Goal: Book appointment/travel/reservation

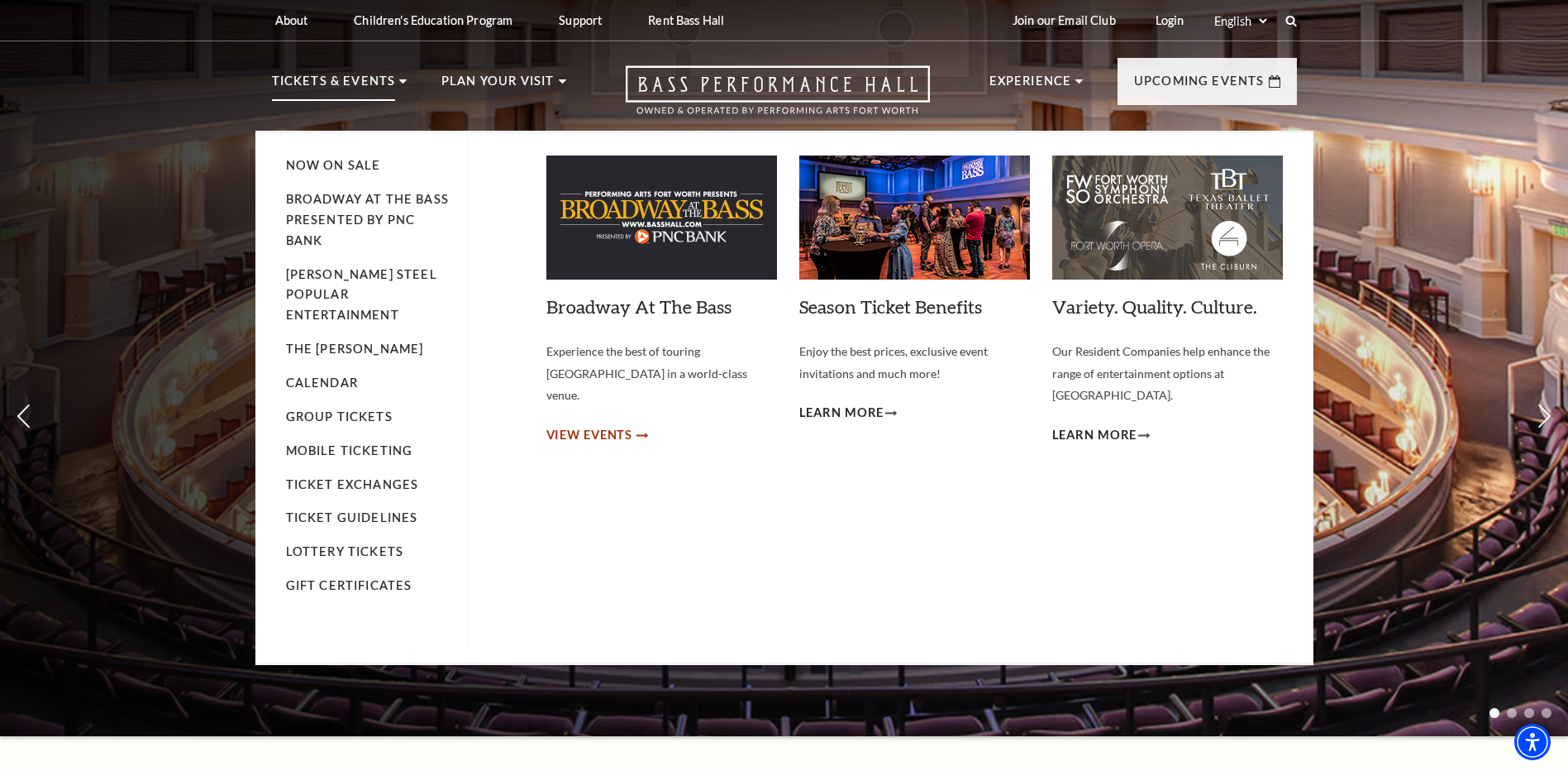
click at [591, 425] on span "View Events" at bounding box center [590, 435] width 87 height 20
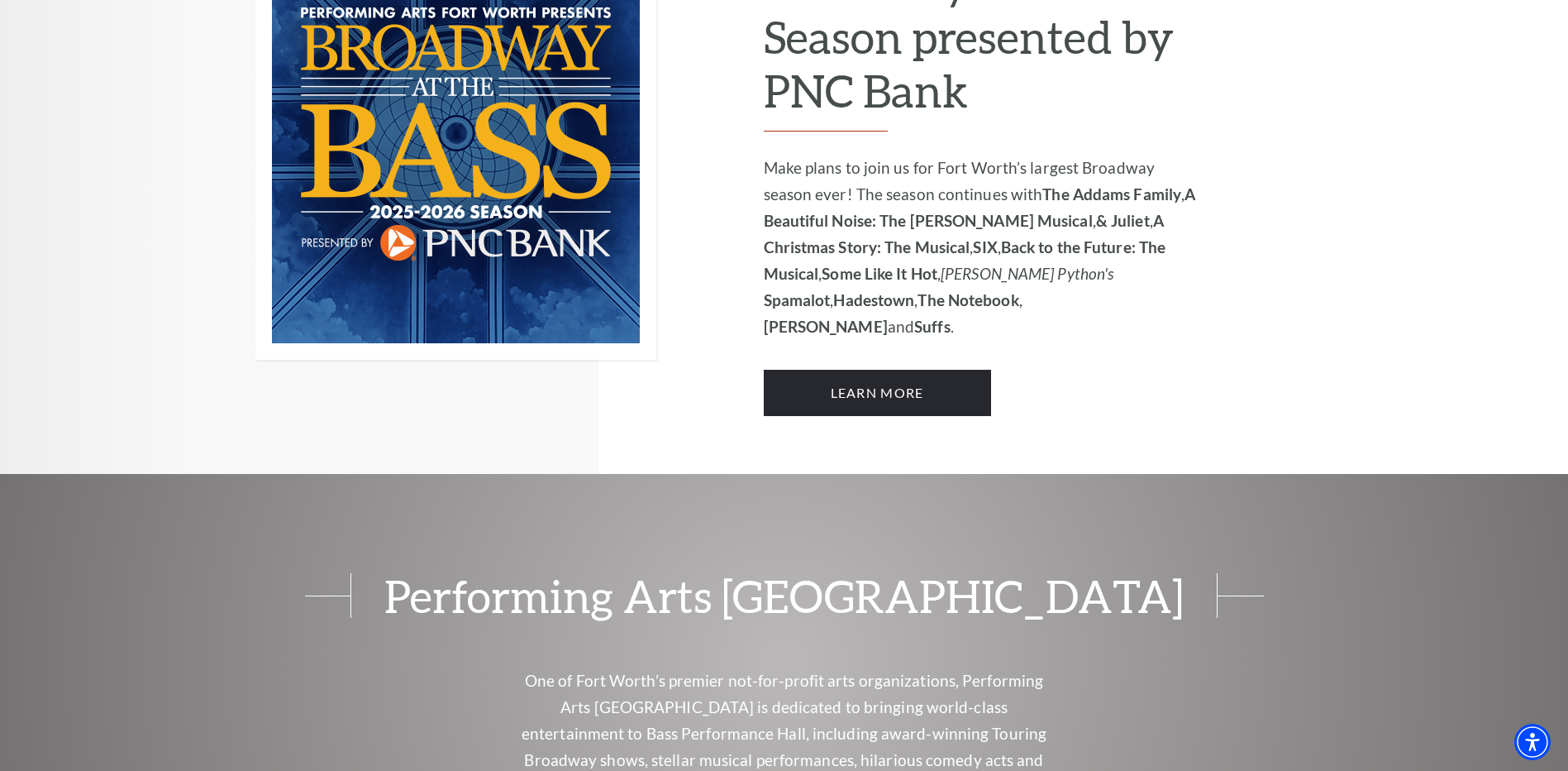
scroll to position [1075, 0]
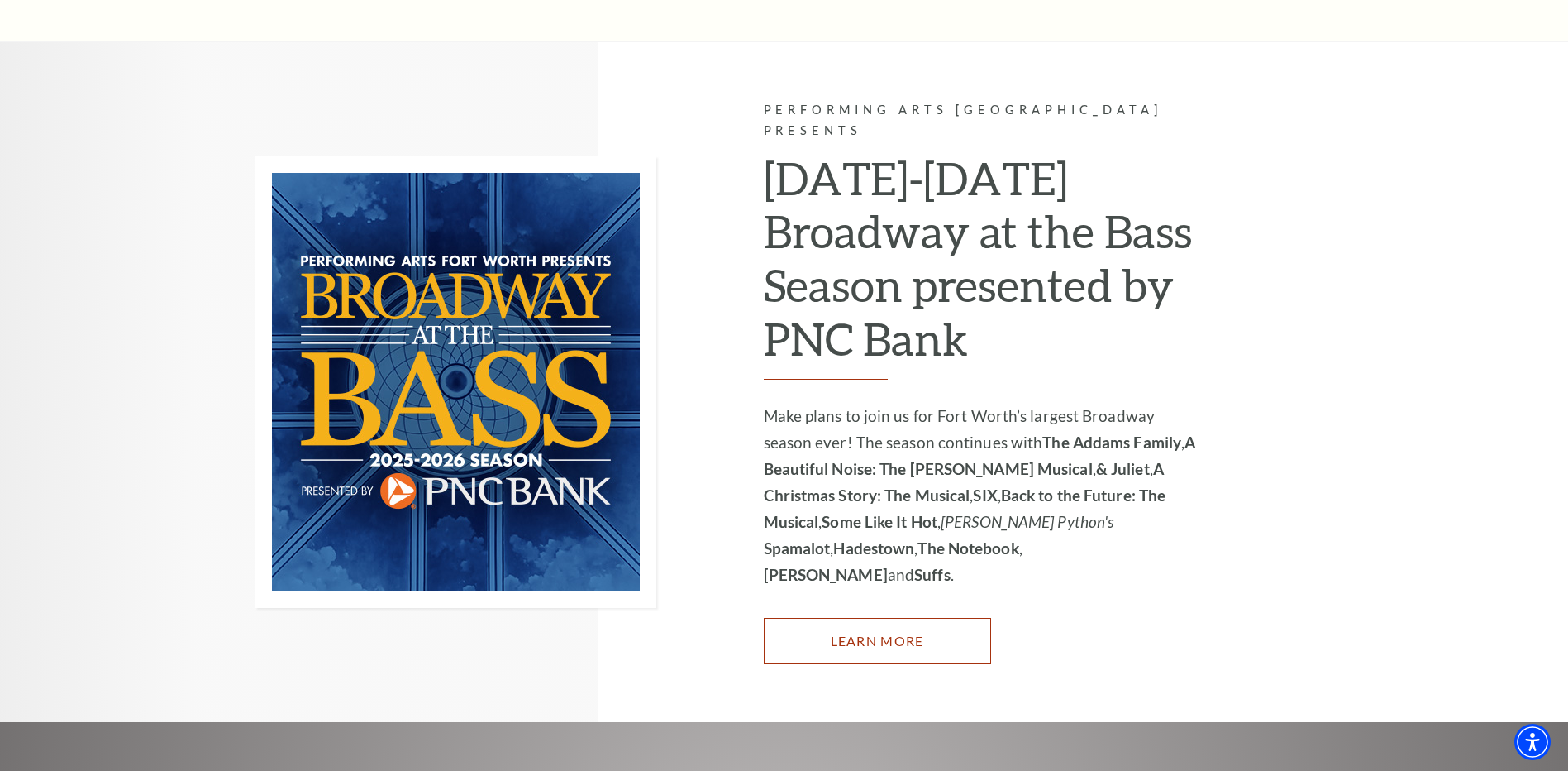
click at [847, 618] on link "Learn More" at bounding box center [877, 641] width 228 height 46
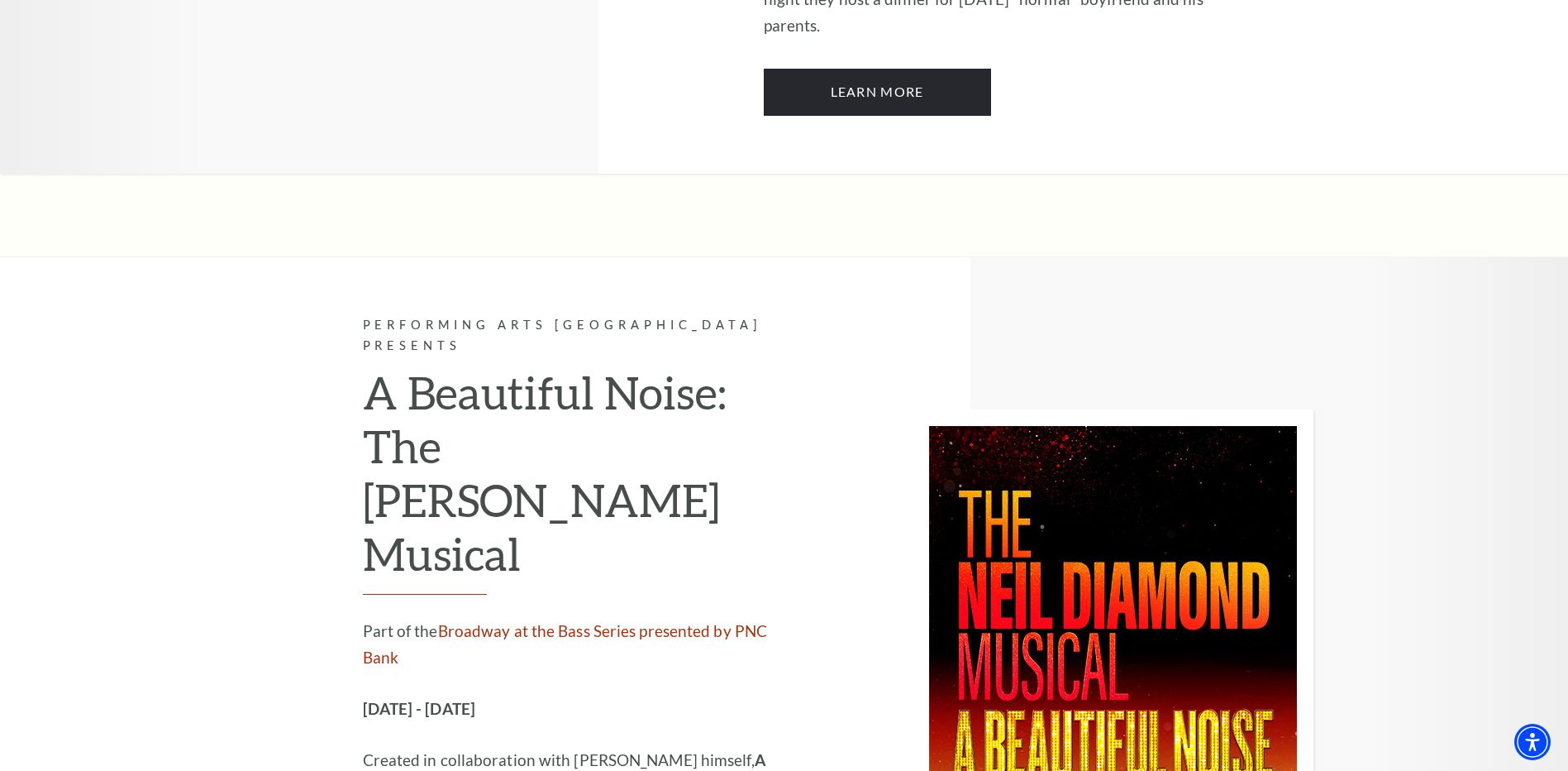
scroll to position [2894, 0]
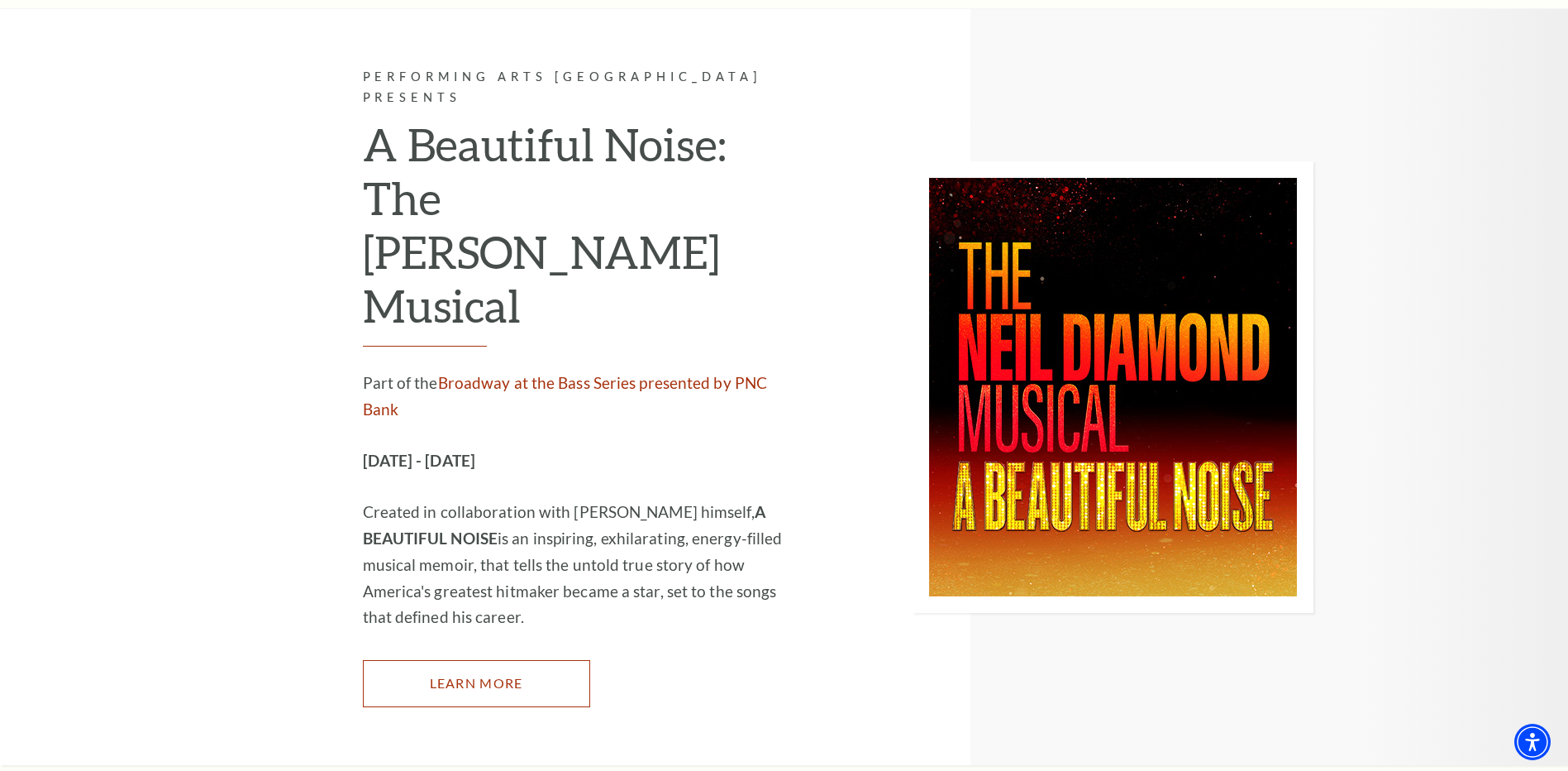
click at [464, 660] on link "Learn More" at bounding box center [477, 683] width 228 height 46
